Goal: Task Accomplishment & Management: Use online tool/utility

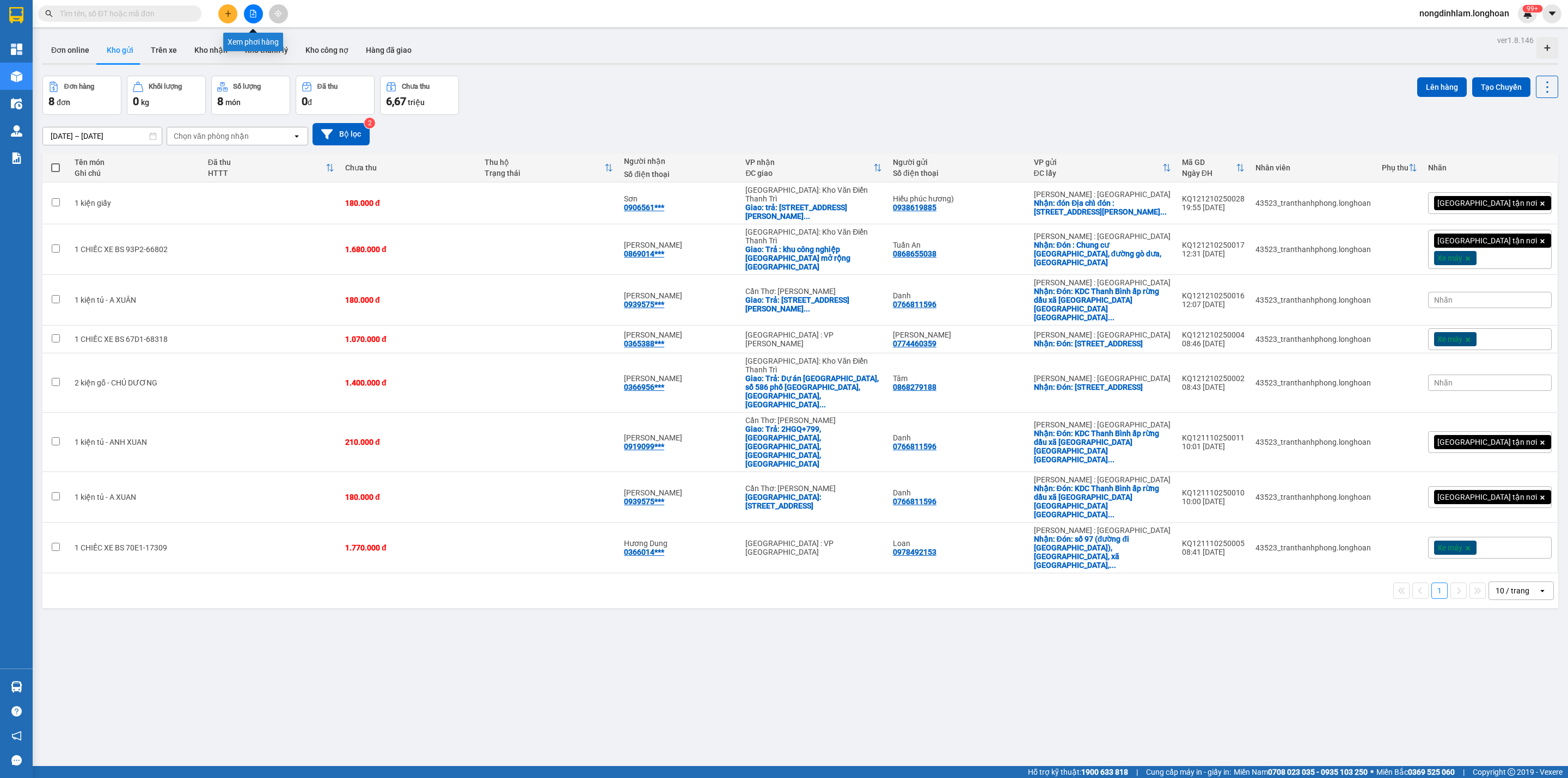
click at [256, 17] on icon "file-add" at bounding box center [253, 13] width 8 height 8
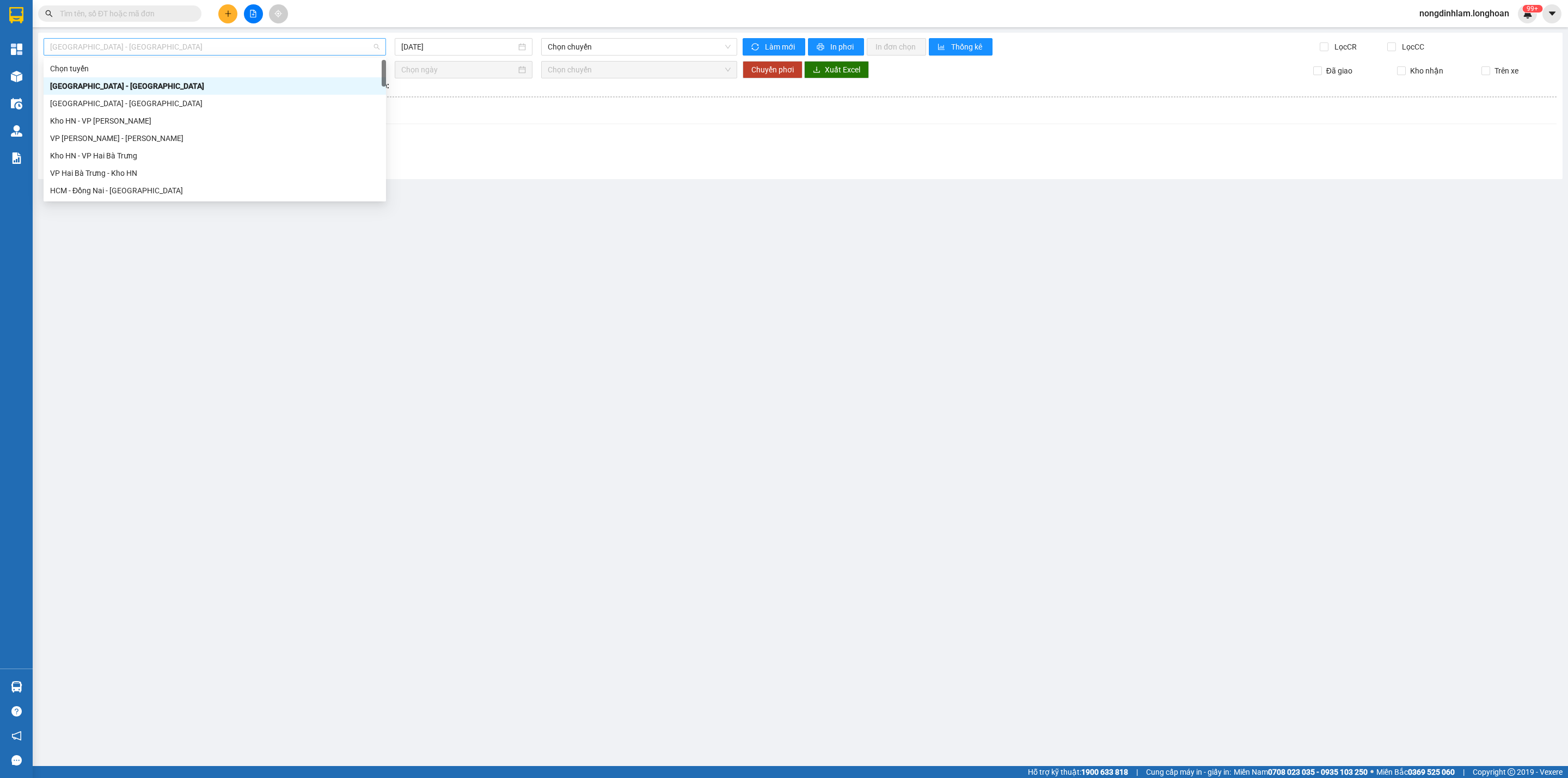
click at [327, 49] on span "[GEOGRAPHIC_DATA] - [GEOGRAPHIC_DATA]" at bounding box center [215, 47] width 330 height 16
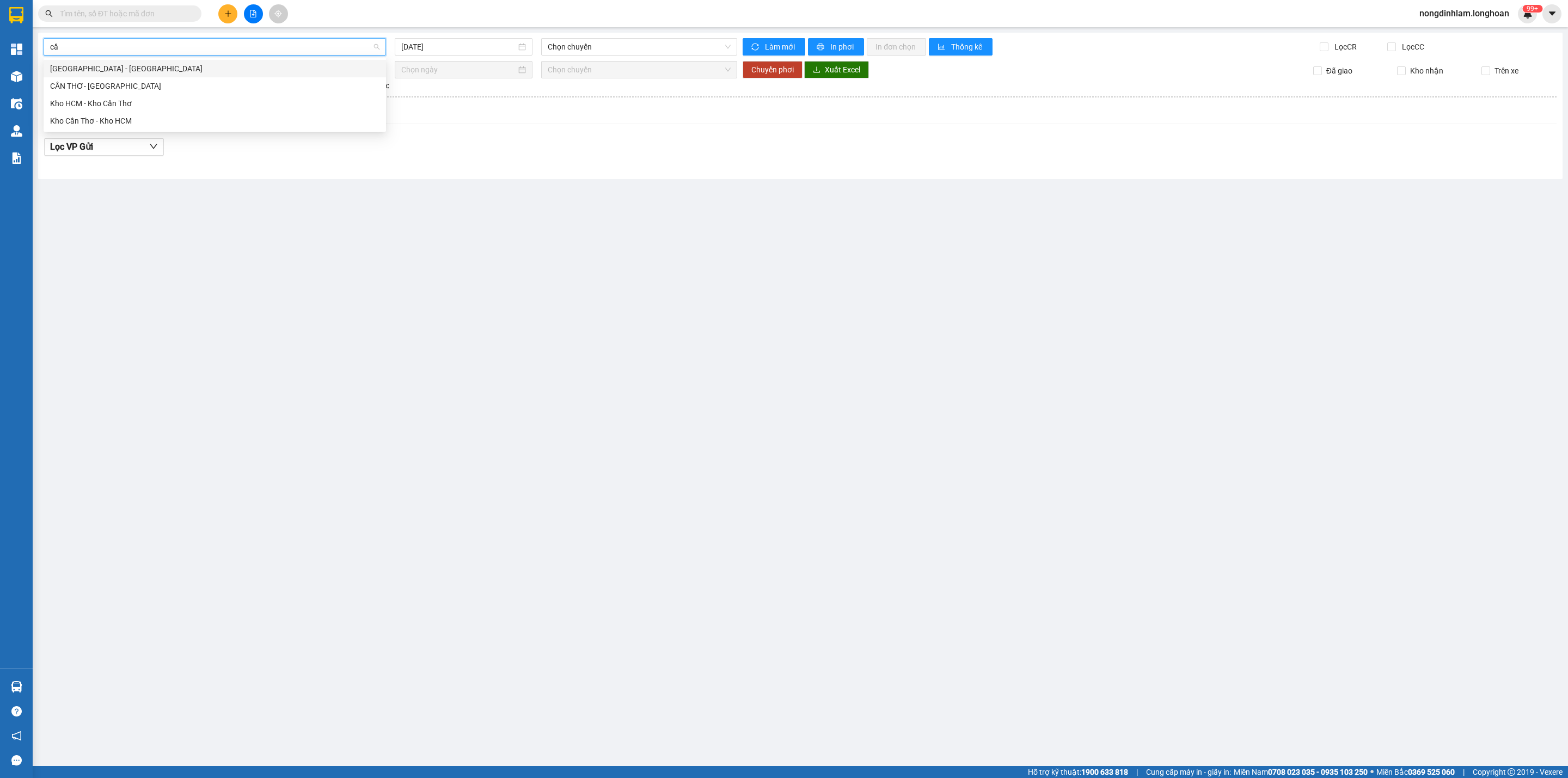
type input "cần"
click at [92, 110] on div "Kho HCM - Kho Cần Thơ" at bounding box center [215, 103] width 342 height 17
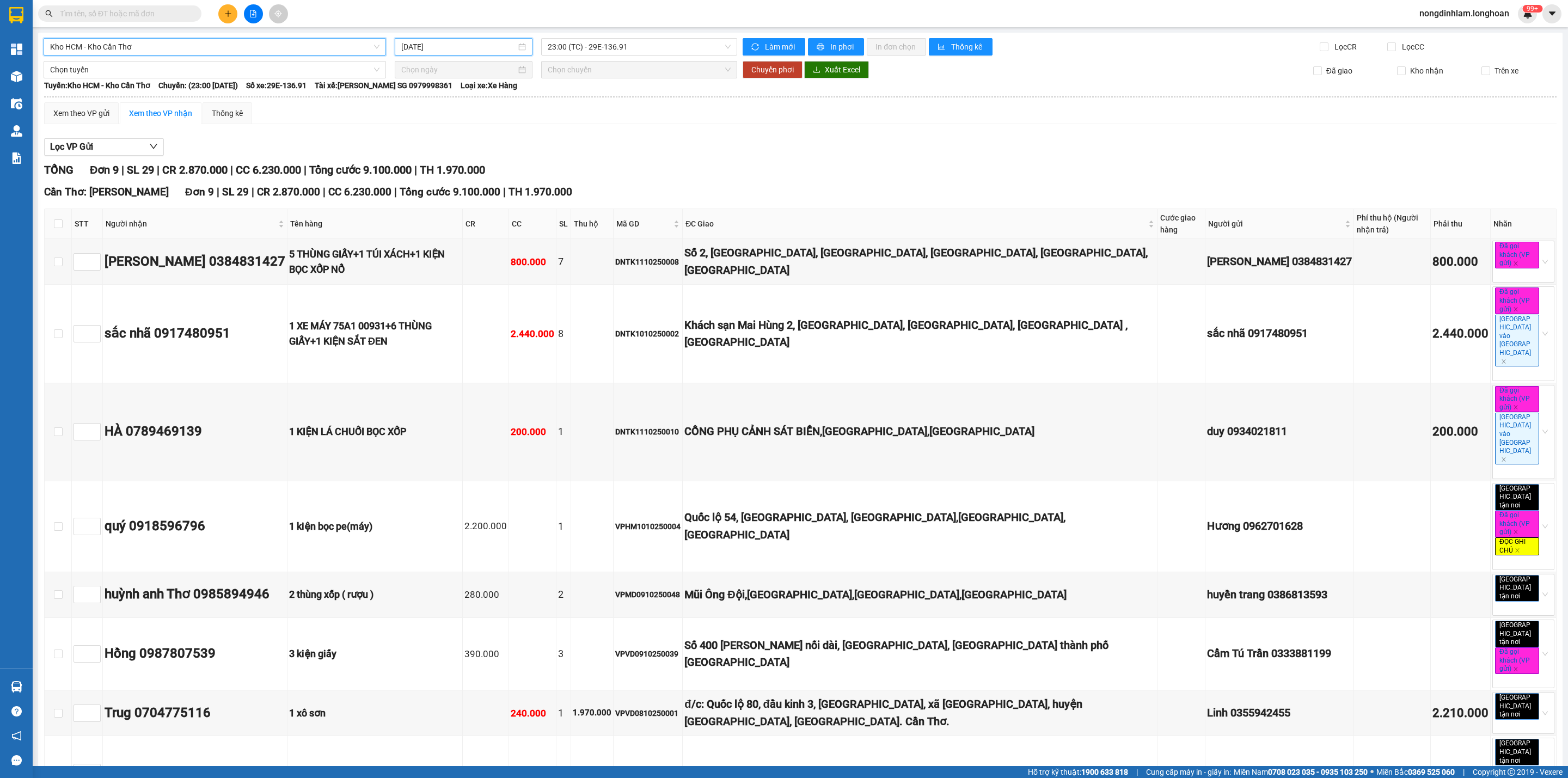
click at [433, 49] on input "[DATE]" at bounding box center [458, 46] width 115 height 12
click at [409, 145] on div "12" at bounding box center [408, 143] width 13 height 13
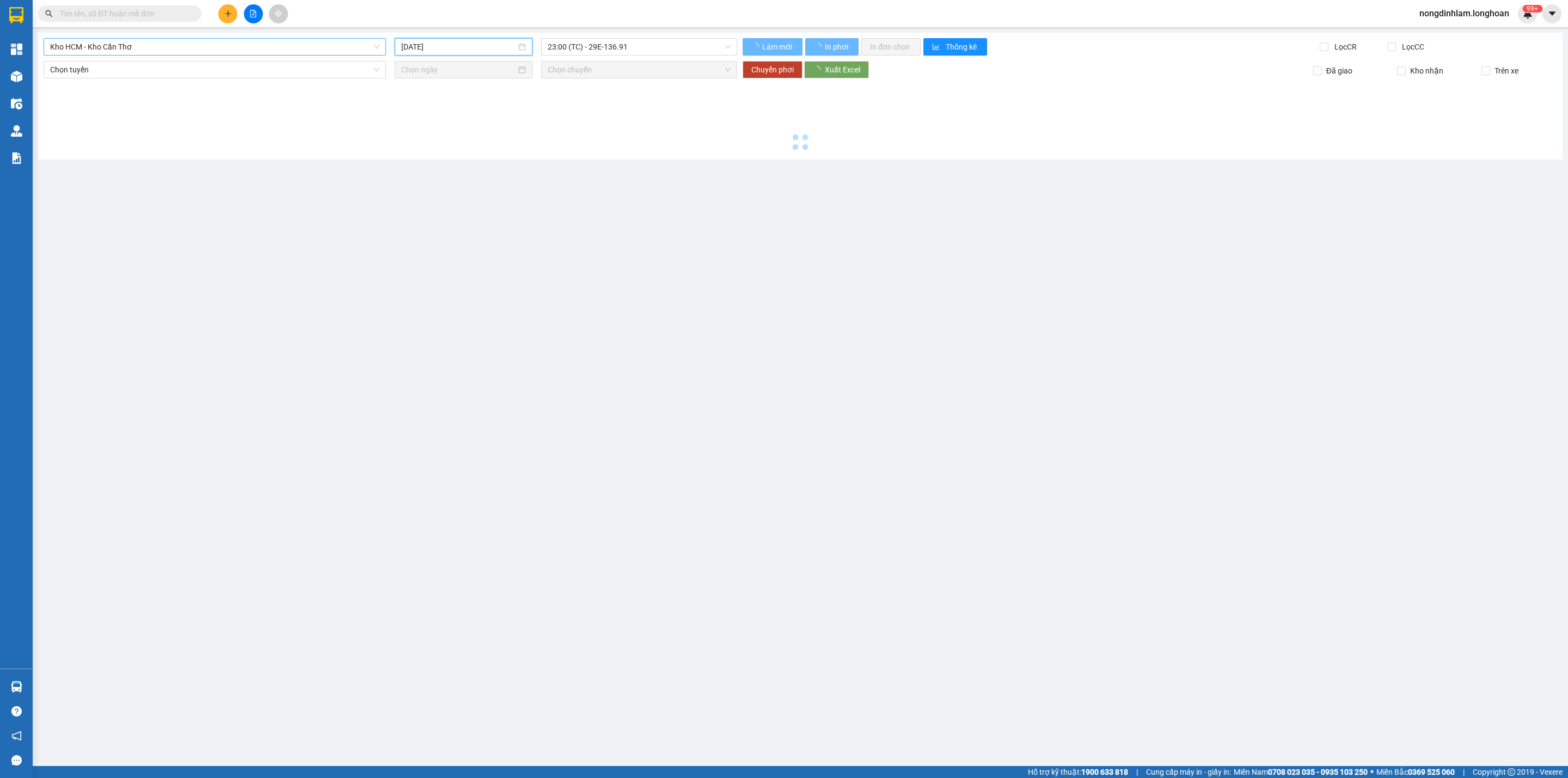
type input "[DATE]"
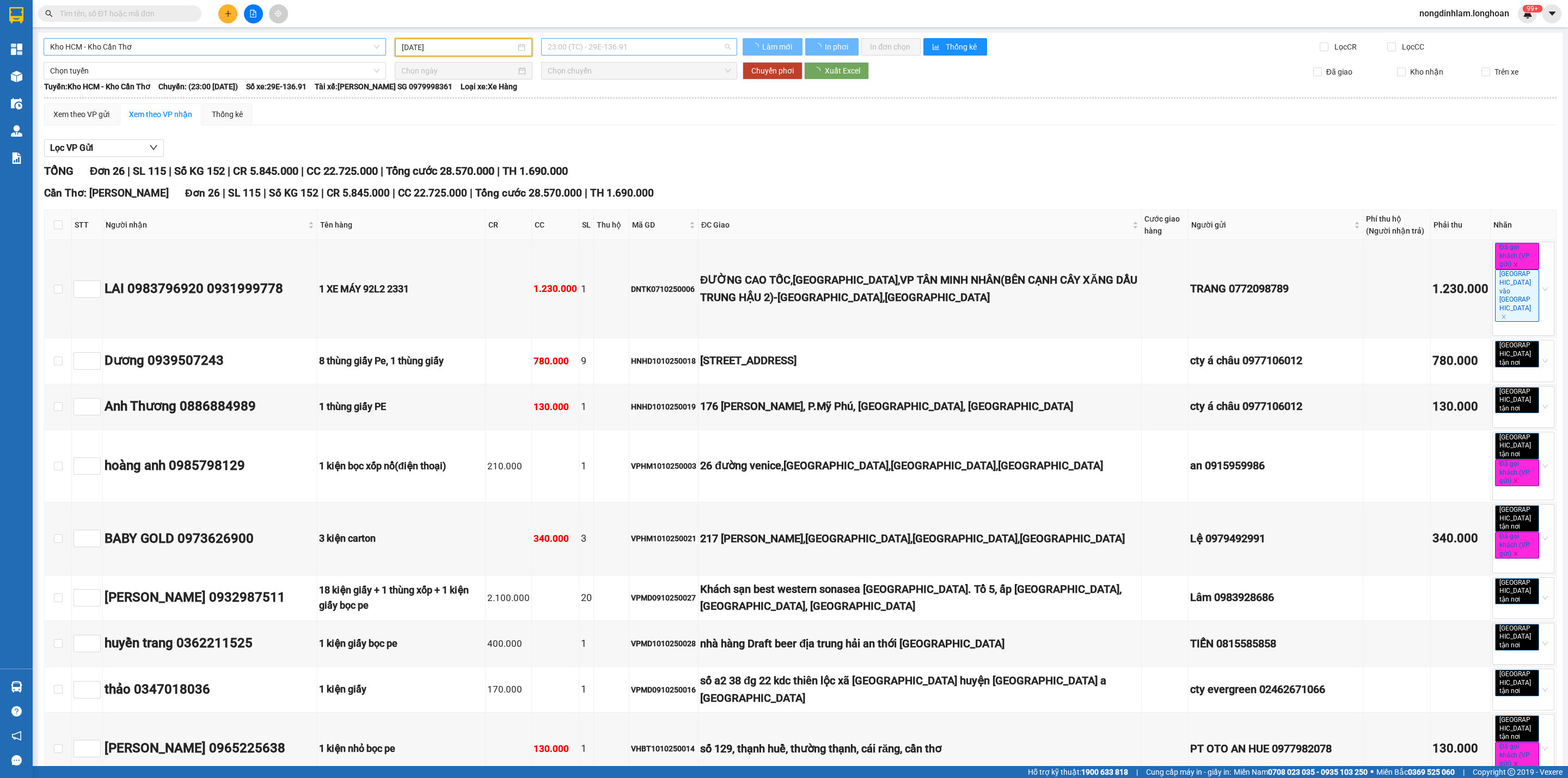
click at [637, 44] on span "23:00 (TC) - 29E-136.91" at bounding box center [639, 47] width 183 height 16
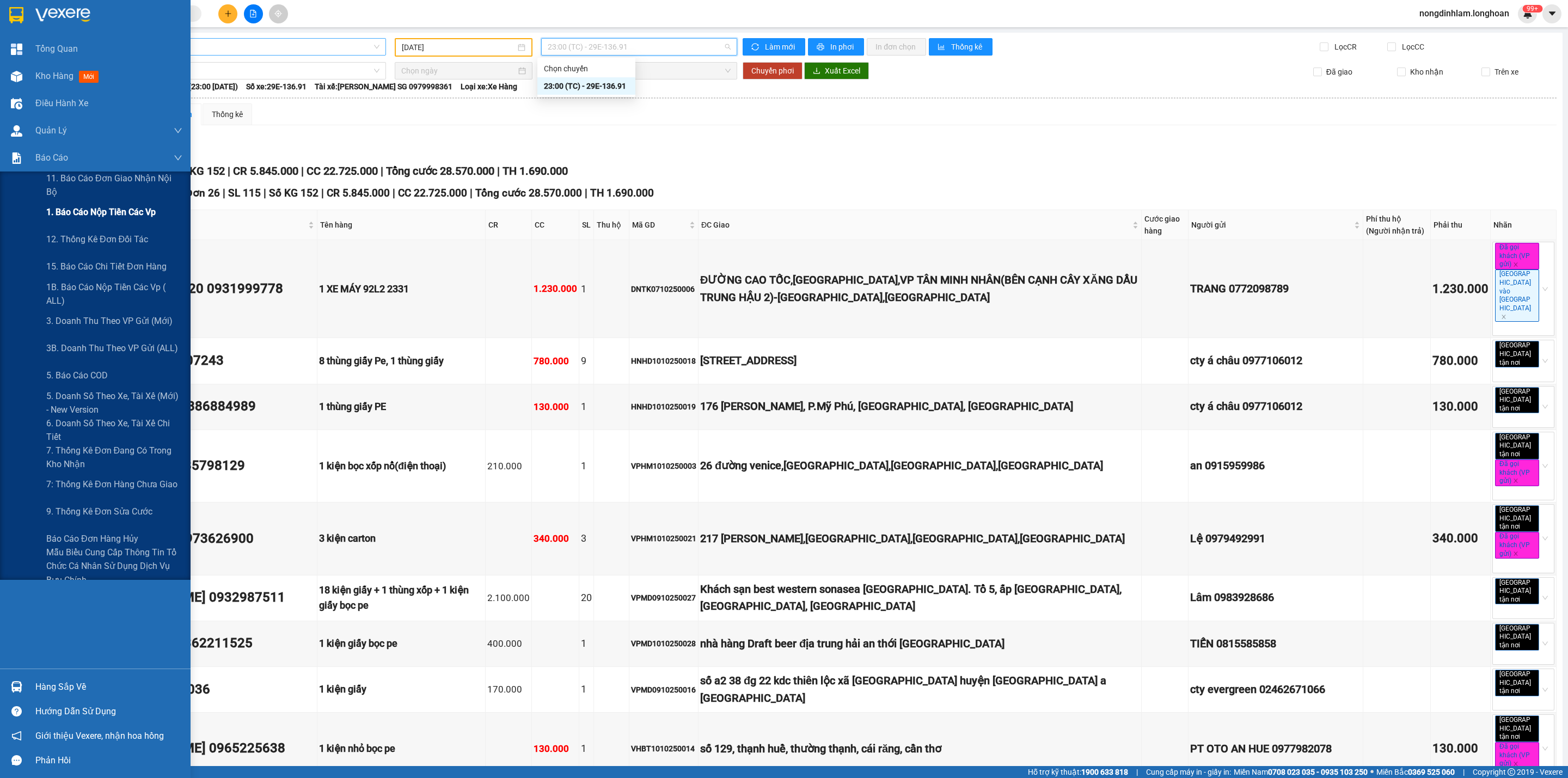
click at [128, 219] on span "1. Báo cáo nộp tiền các vp" at bounding box center [101, 212] width 110 height 13
